Goal: Task Accomplishment & Management: Complete application form

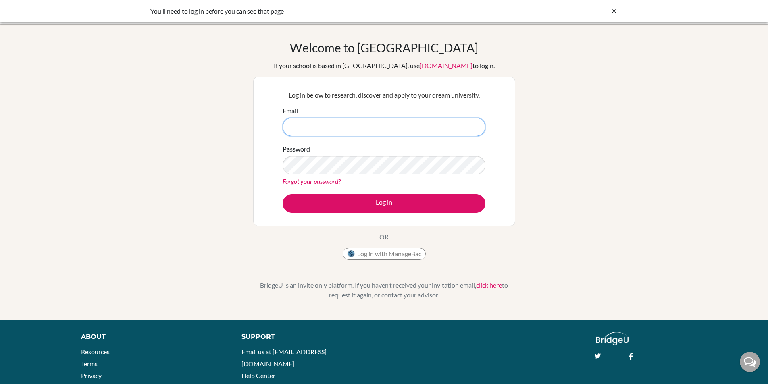
click at [327, 133] on input "Email" at bounding box center [384, 127] width 203 height 19
type input "dahms.cody@amschool.edu.sv"
click at [283, 194] on button "Log in" at bounding box center [384, 203] width 203 height 19
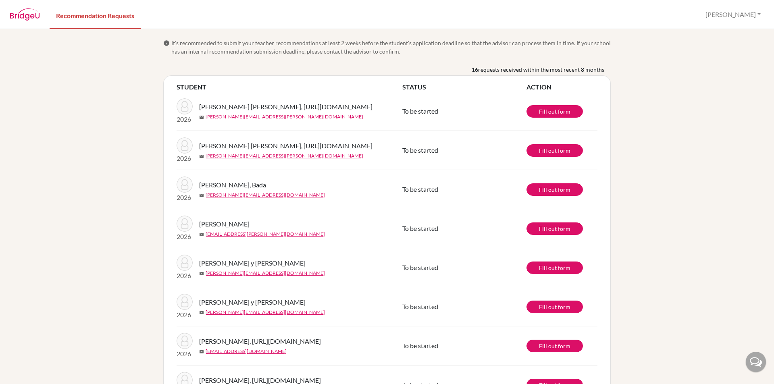
click at [548, 70] on span "requests received within the most recent 8 months" at bounding box center [541, 69] width 126 height 8
click at [549, 118] on link "Fill out form" at bounding box center [555, 111] width 56 height 12
click at [548, 118] on link "Fill out form" at bounding box center [555, 111] width 56 height 12
click at [548, 196] on link "Fill out form" at bounding box center [555, 189] width 56 height 12
click at [544, 118] on link "Fill out form" at bounding box center [555, 111] width 56 height 12
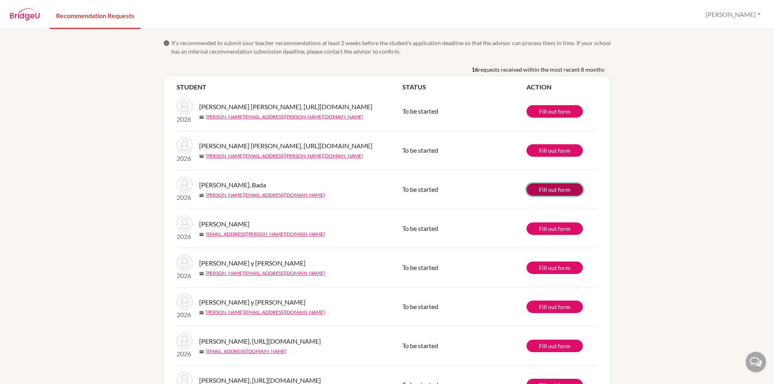
click at [540, 196] on link "Fill out form" at bounding box center [555, 189] width 56 height 12
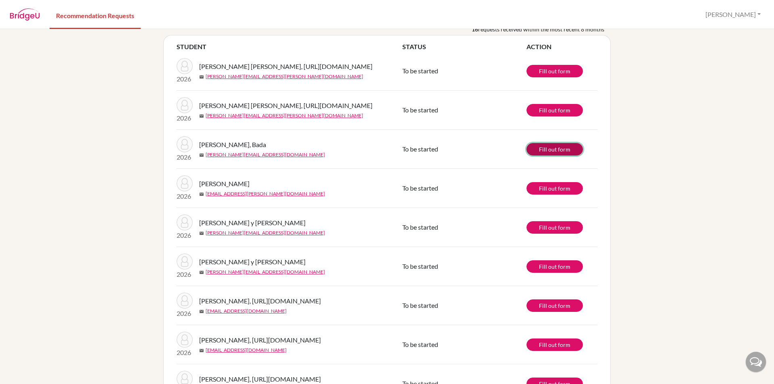
click at [544, 156] on link "Fill out form" at bounding box center [555, 149] width 56 height 12
click at [562, 195] on link "Fill out form" at bounding box center [555, 188] width 56 height 12
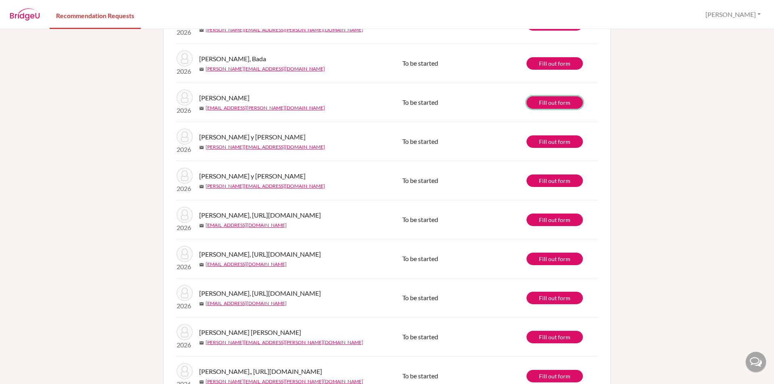
scroll to position [112, 0]
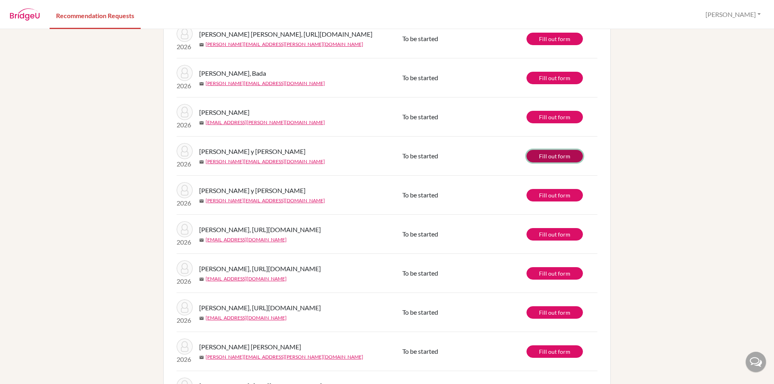
click at [554, 162] on link "Fill out form" at bounding box center [555, 156] width 56 height 12
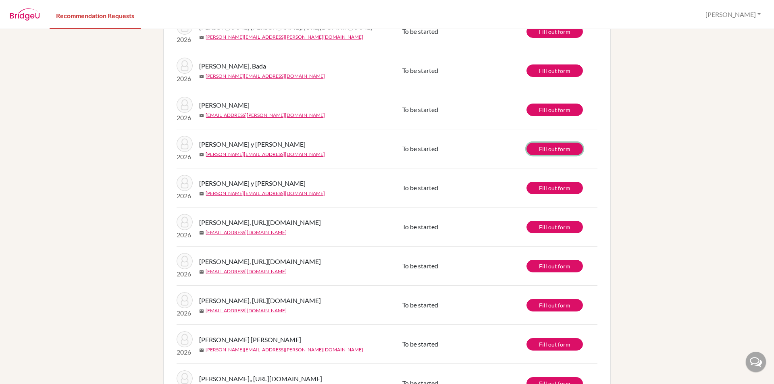
scroll to position [121, 0]
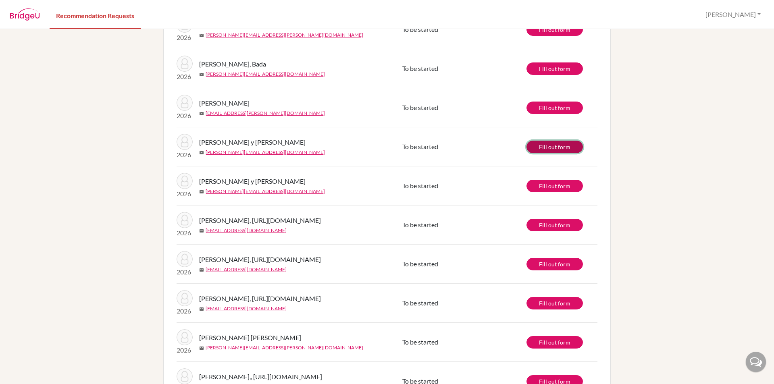
click at [547, 153] on link "Fill out form" at bounding box center [555, 147] width 56 height 12
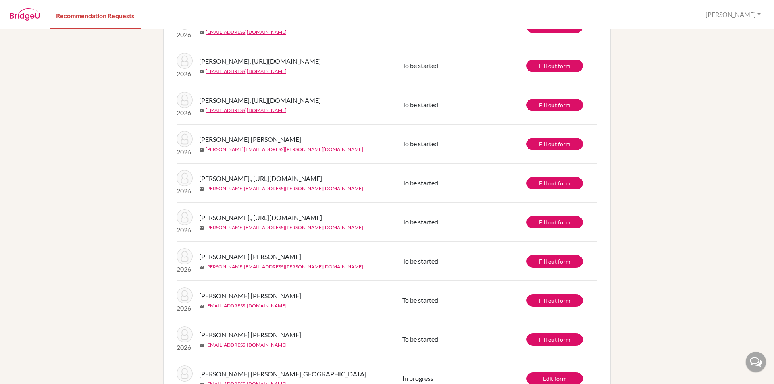
scroll to position [323, 0]
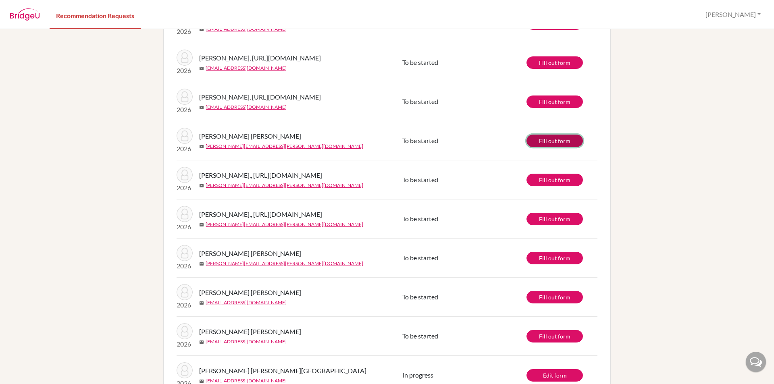
click at [565, 147] on link "Fill out form" at bounding box center [555, 141] width 56 height 12
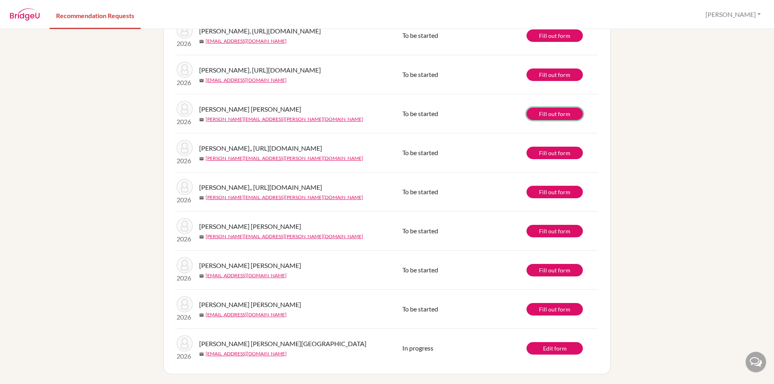
scroll to position [152, 0]
